Goal: Check status: Check status

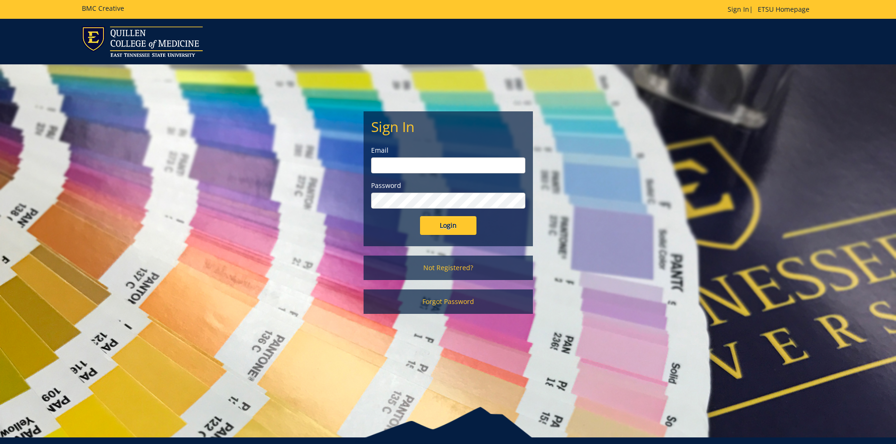
type input "[EMAIL_ADDRESS][DOMAIN_NAME]"
click at [454, 225] on input "Login" at bounding box center [448, 225] width 56 height 19
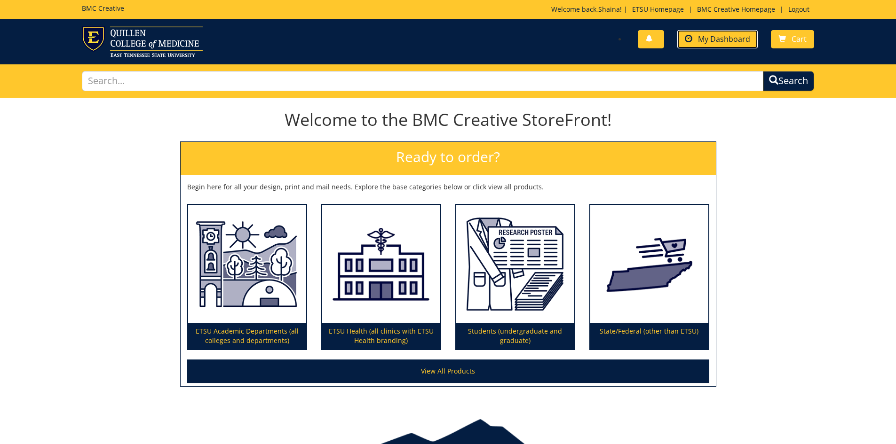
click at [726, 40] on span "My Dashboard" at bounding box center [724, 39] width 52 height 10
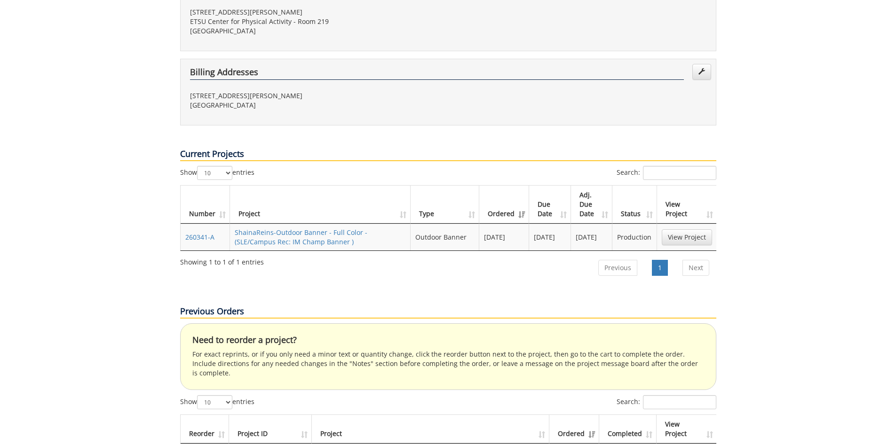
scroll to position [282, 0]
click at [697, 229] on link "View Project" at bounding box center [687, 237] width 50 height 16
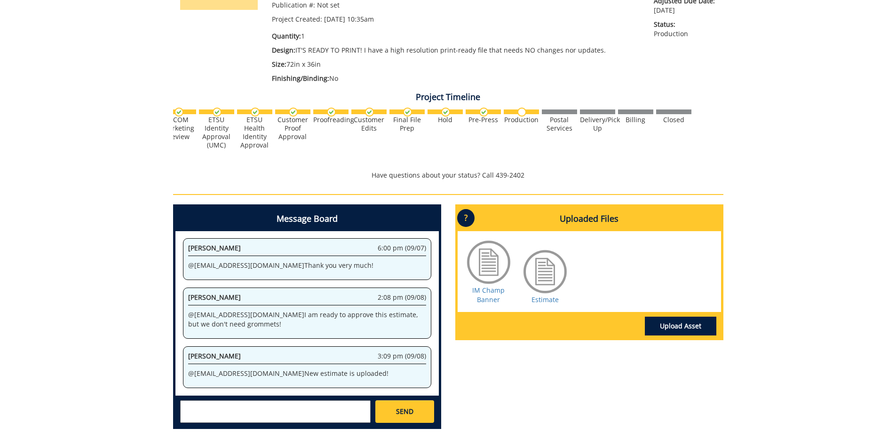
scroll to position [0, 369]
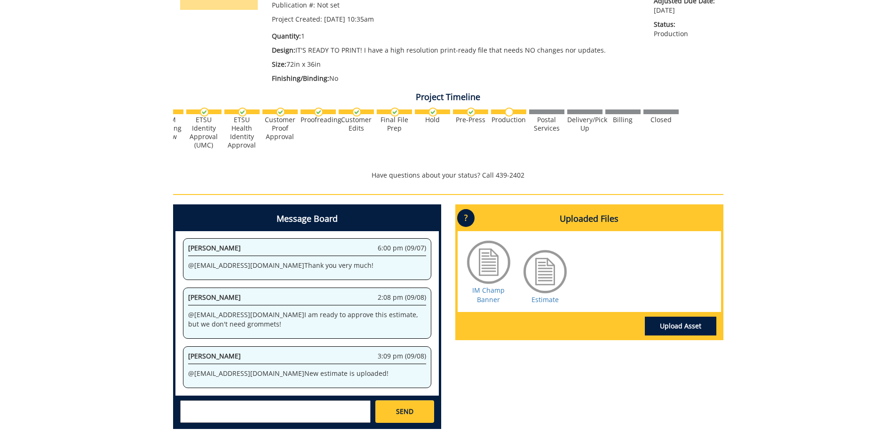
click at [810, 165] on div "260341-A ShainaReins-Outdoor Banner - Full Color [SLE/Campus Rec: IM Champ Bann…" at bounding box center [448, 174] width 896 height 528
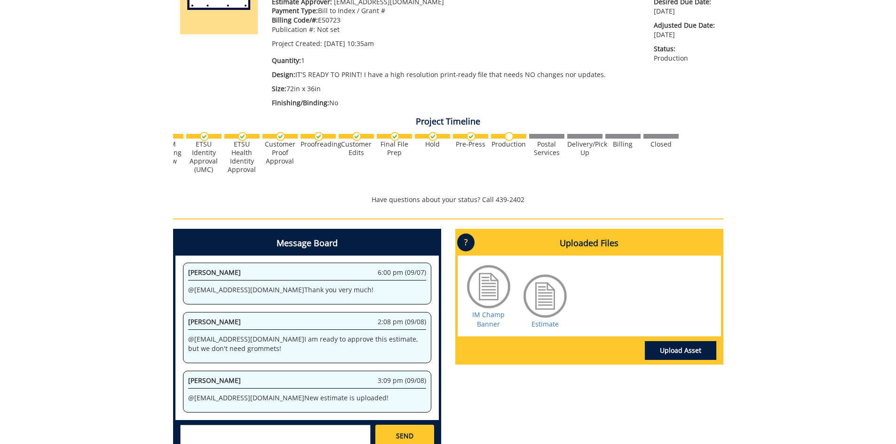
scroll to position [141, 0]
